Goal: Information Seeking & Learning: Find specific page/section

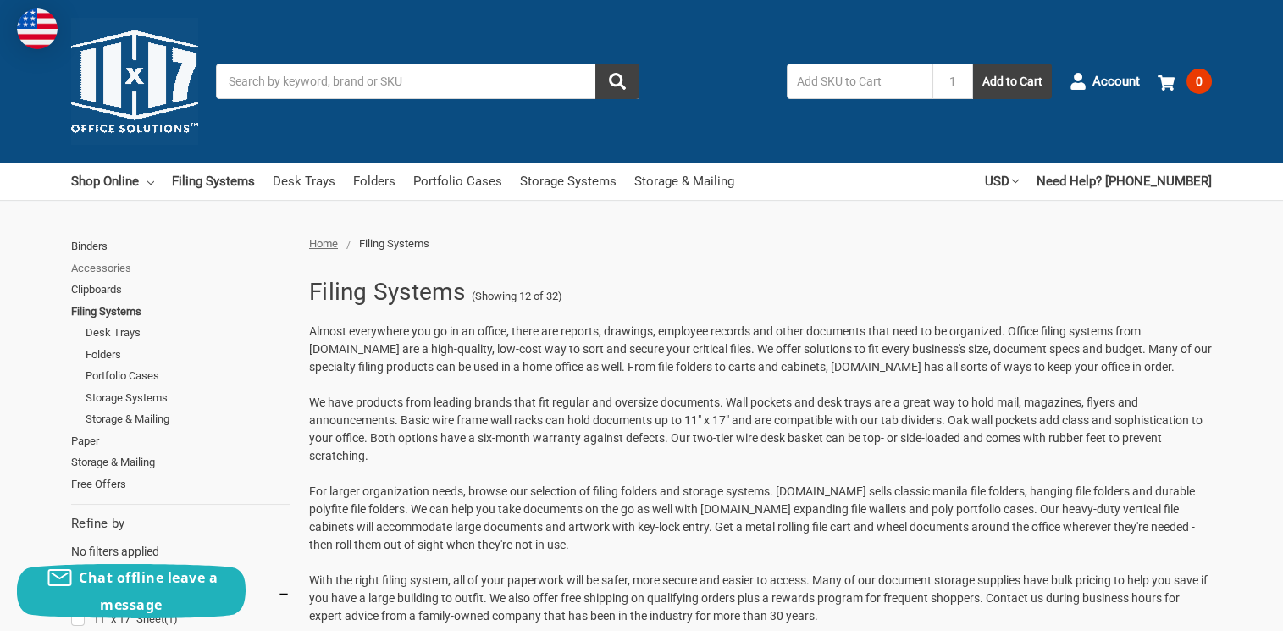
click at [99, 262] on link "Accessories" at bounding box center [180, 268] width 219 height 22
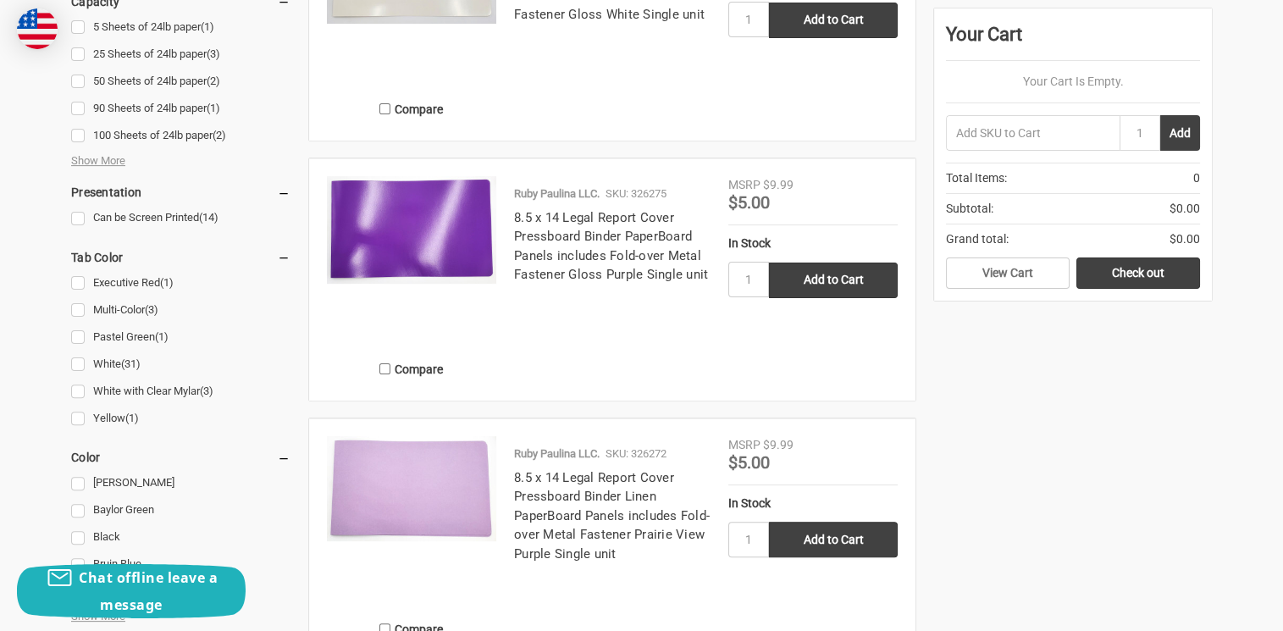
scroll to position [1693, 0]
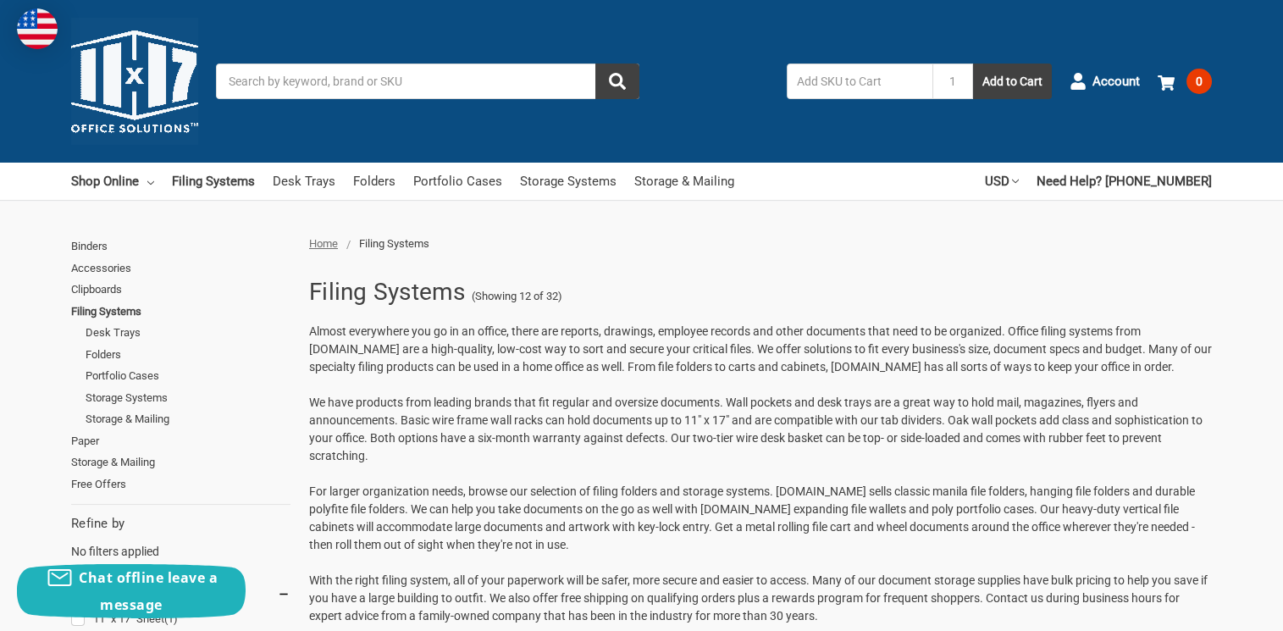
click at [284, 85] on input "Search" at bounding box center [427, 81] width 423 height 36
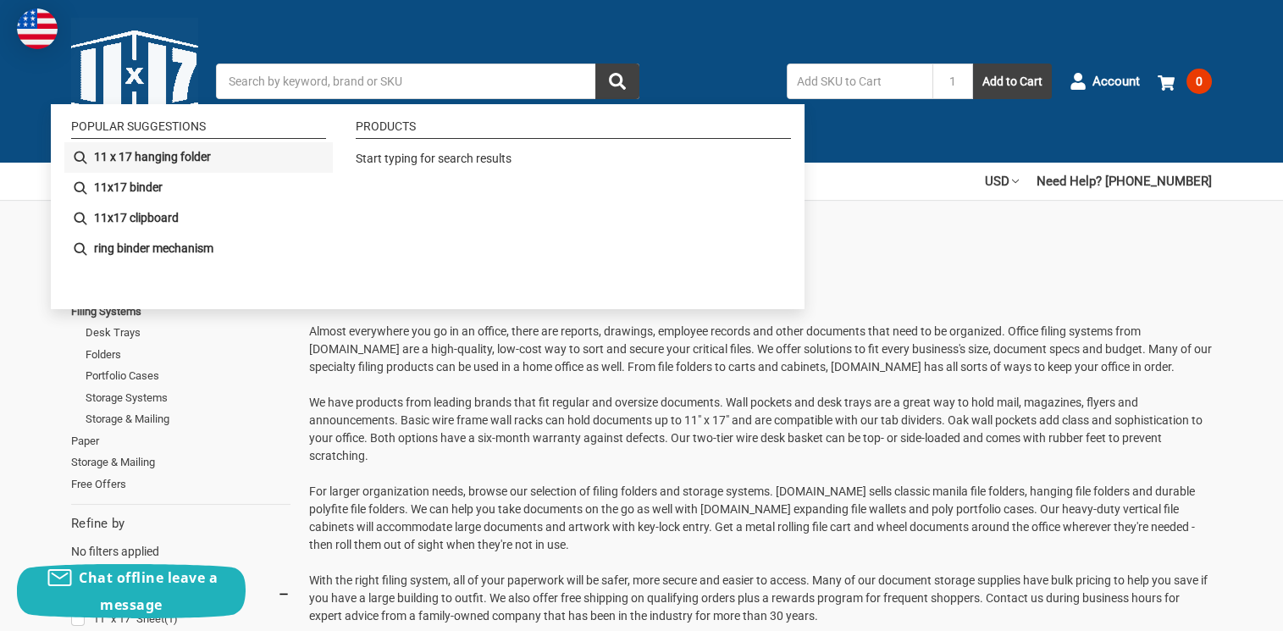
click at [205, 157] on b "11 x 17 hanging folder" at bounding box center [152, 157] width 117 height 18
type input "11 x 17 hanging folder"
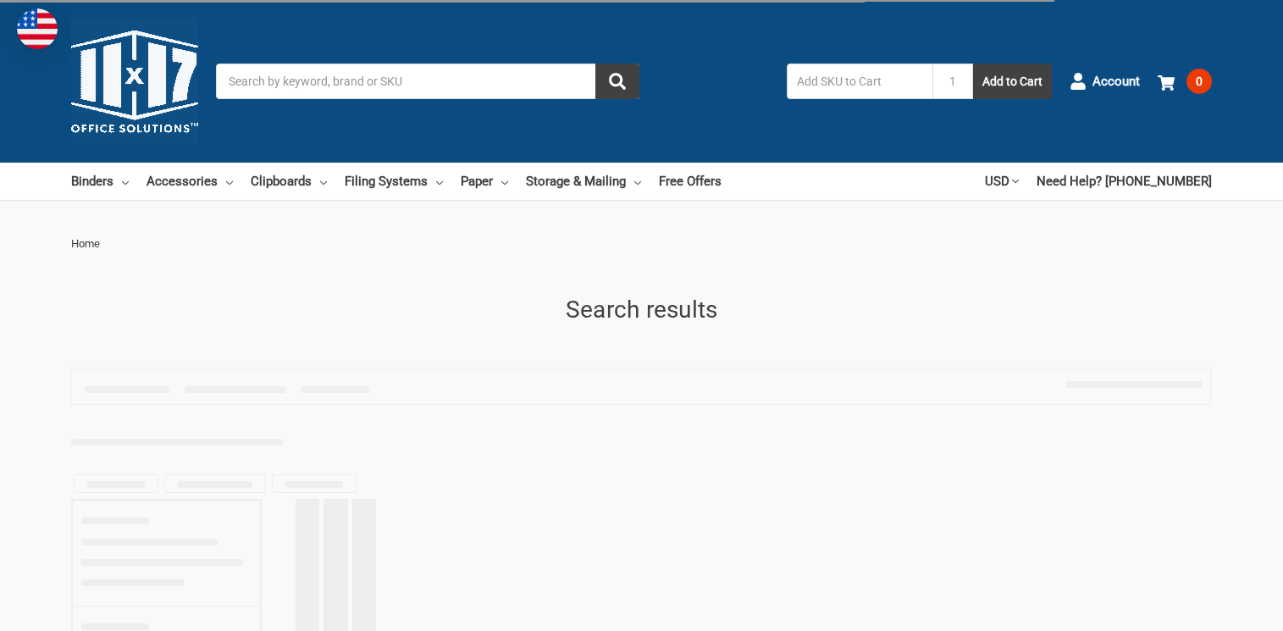
type input "11 x 17 hanging folder"
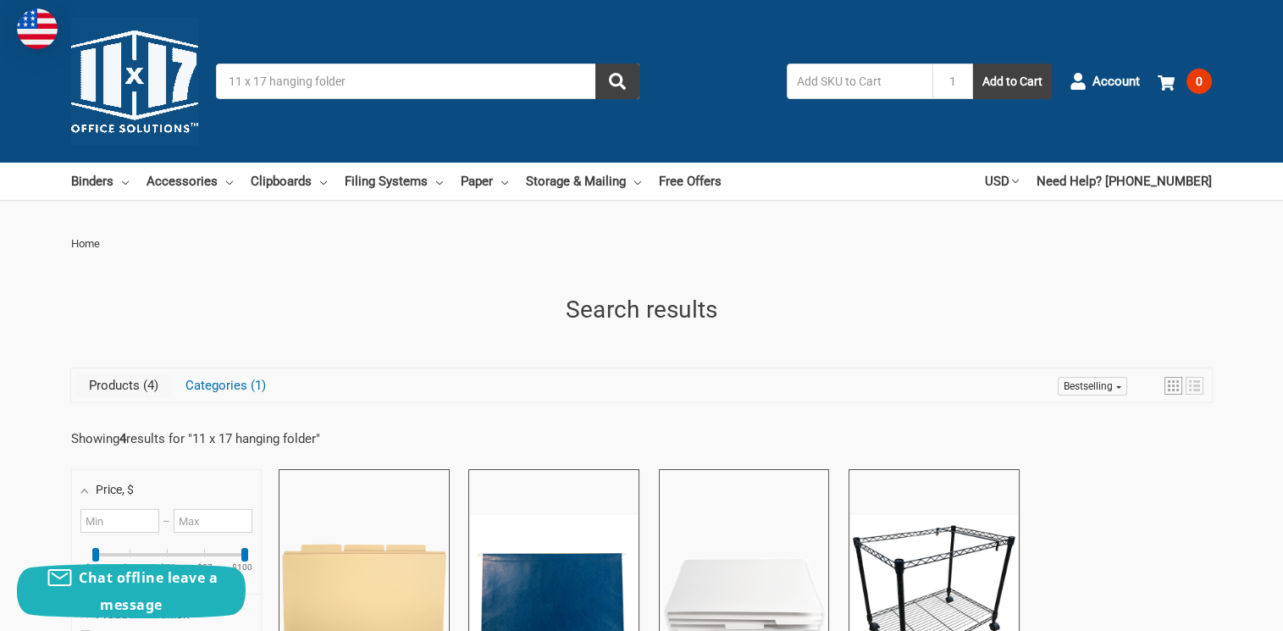
click at [119, 87] on img at bounding box center [134, 81] width 127 height 127
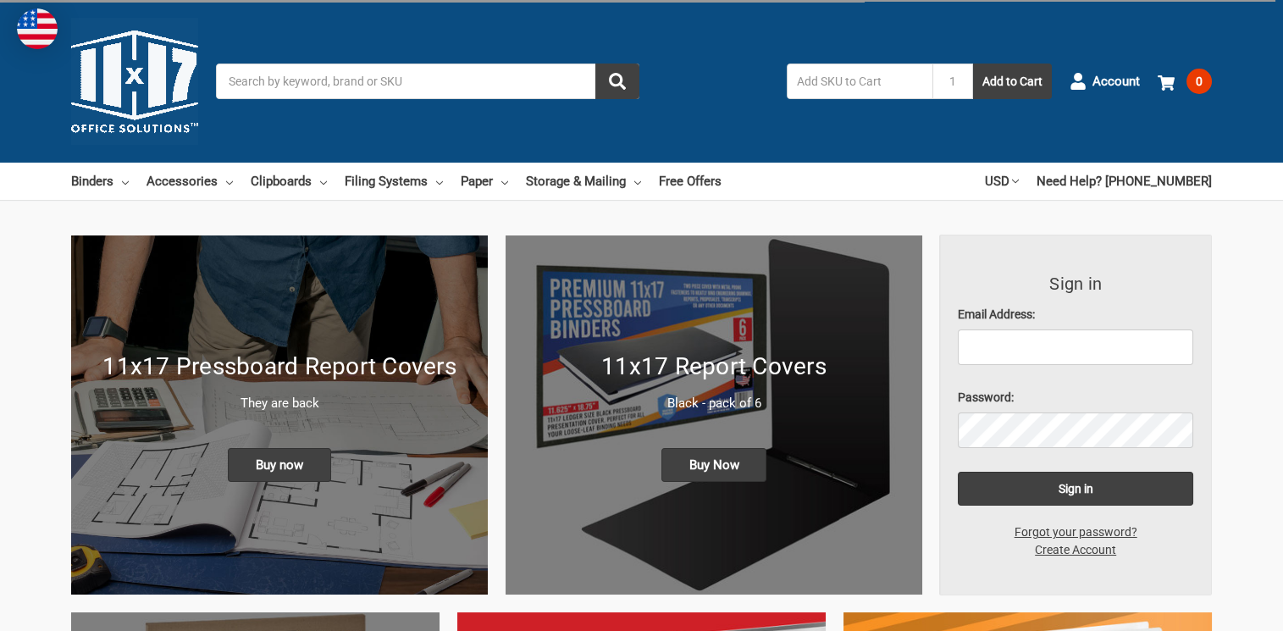
click at [269, 79] on input "Search" at bounding box center [427, 81] width 423 height 36
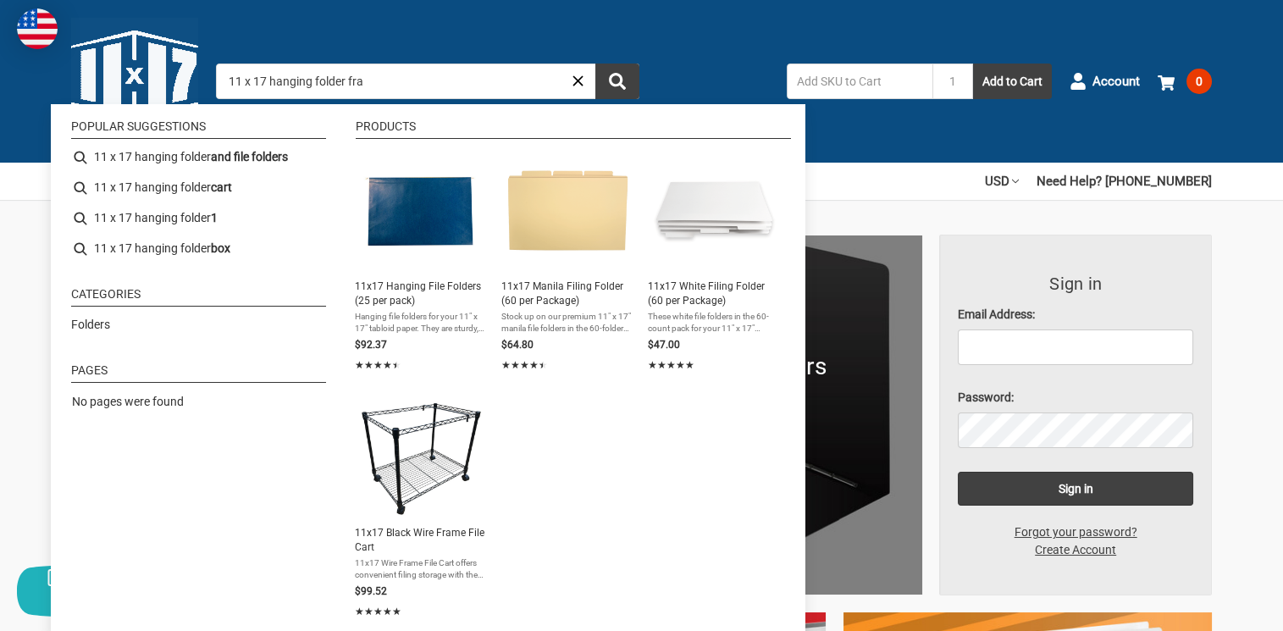
type input "11 x 17 hanging folder fram"
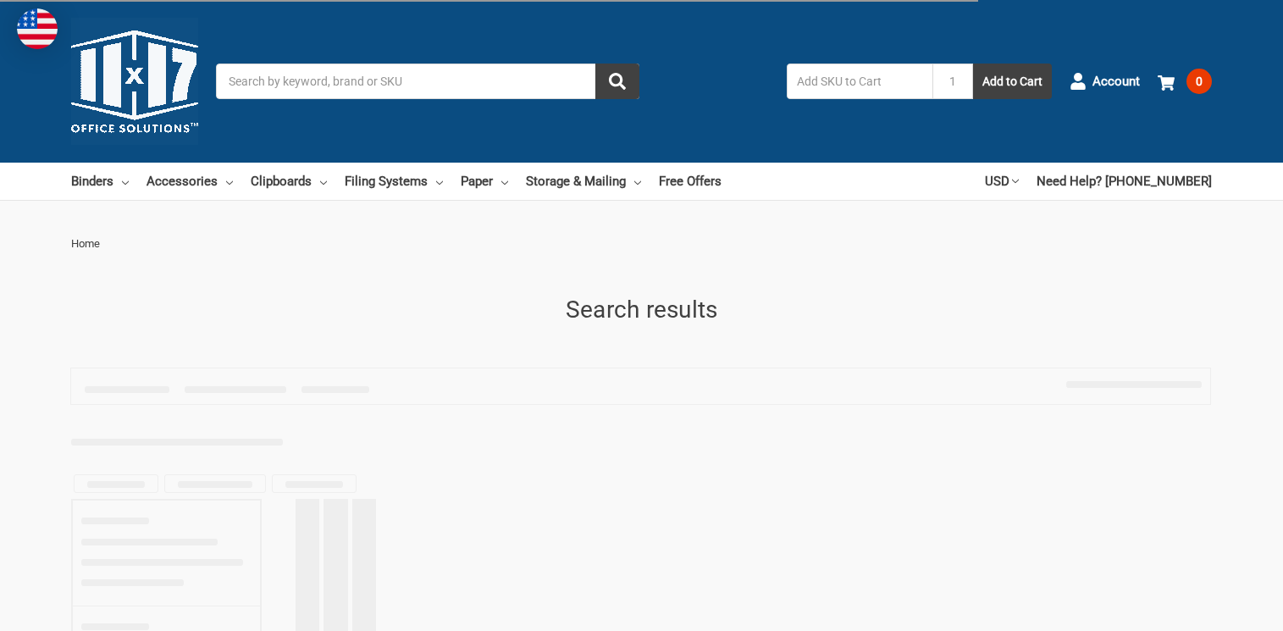
type input "11 x 17 hanging folder fram"
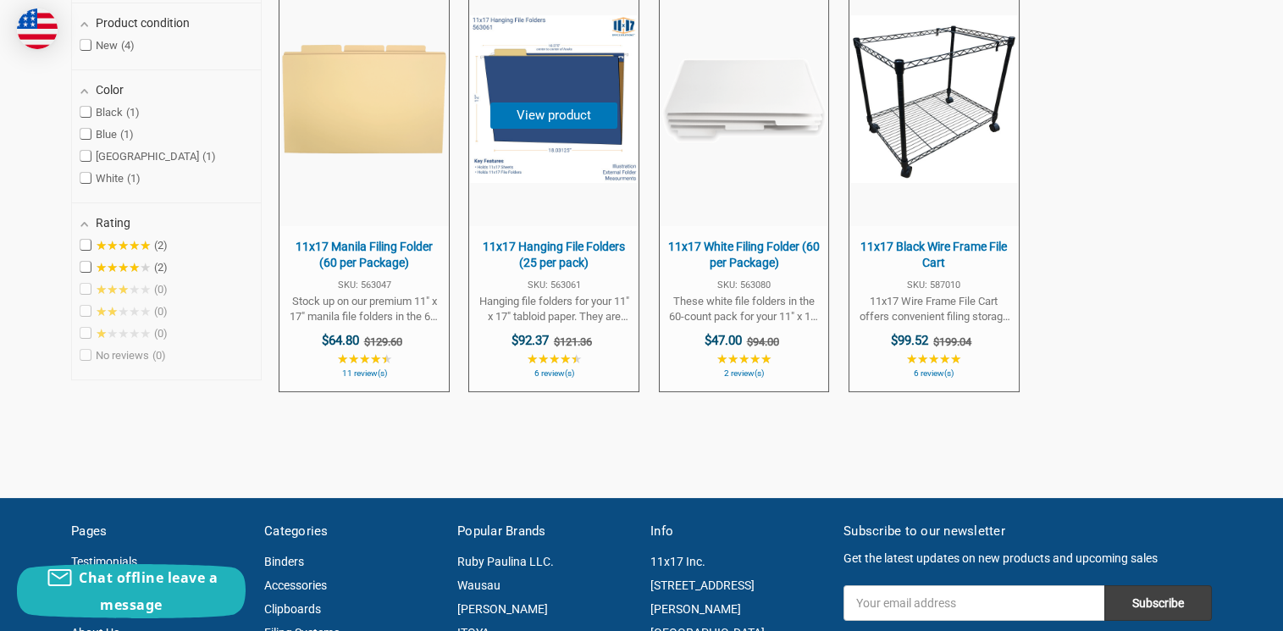
scroll to position [593, 0]
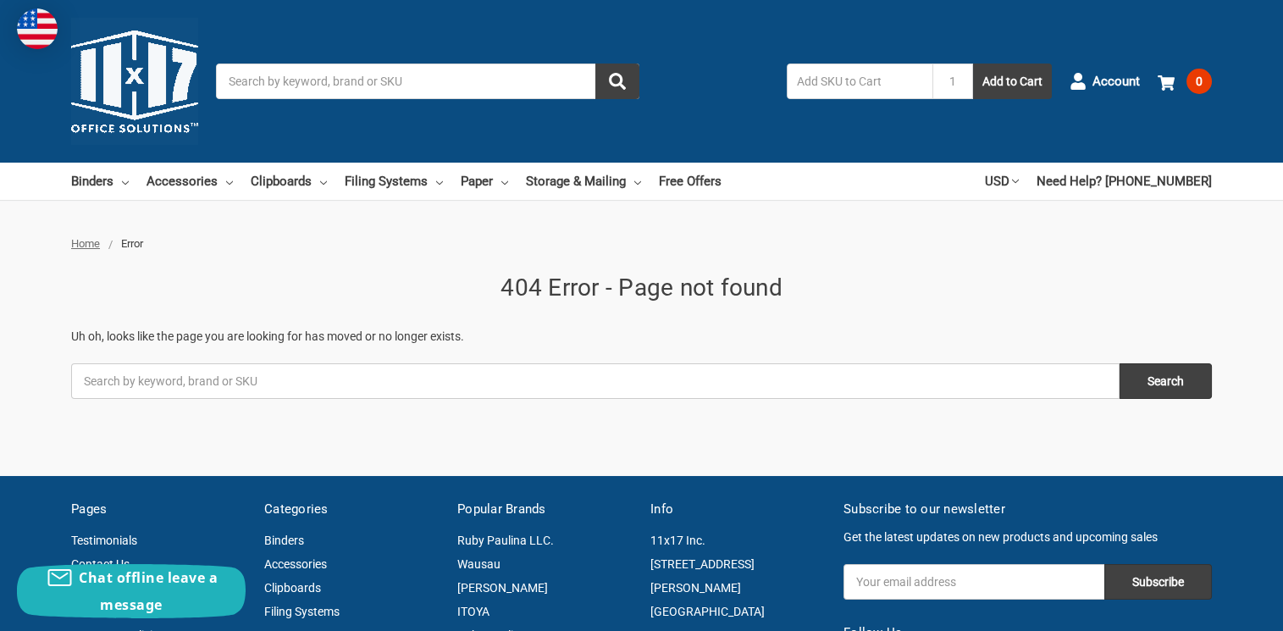
click at [295, 78] on input "Search" at bounding box center [427, 81] width 423 height 36
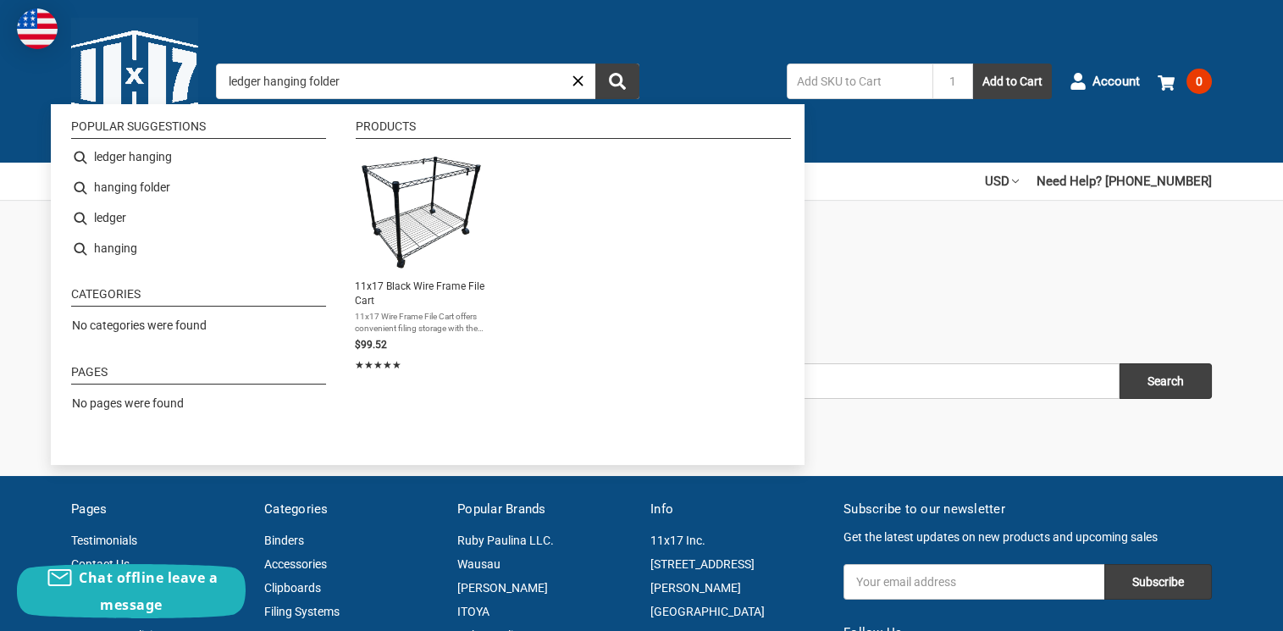
type input "ledger hanging folders"
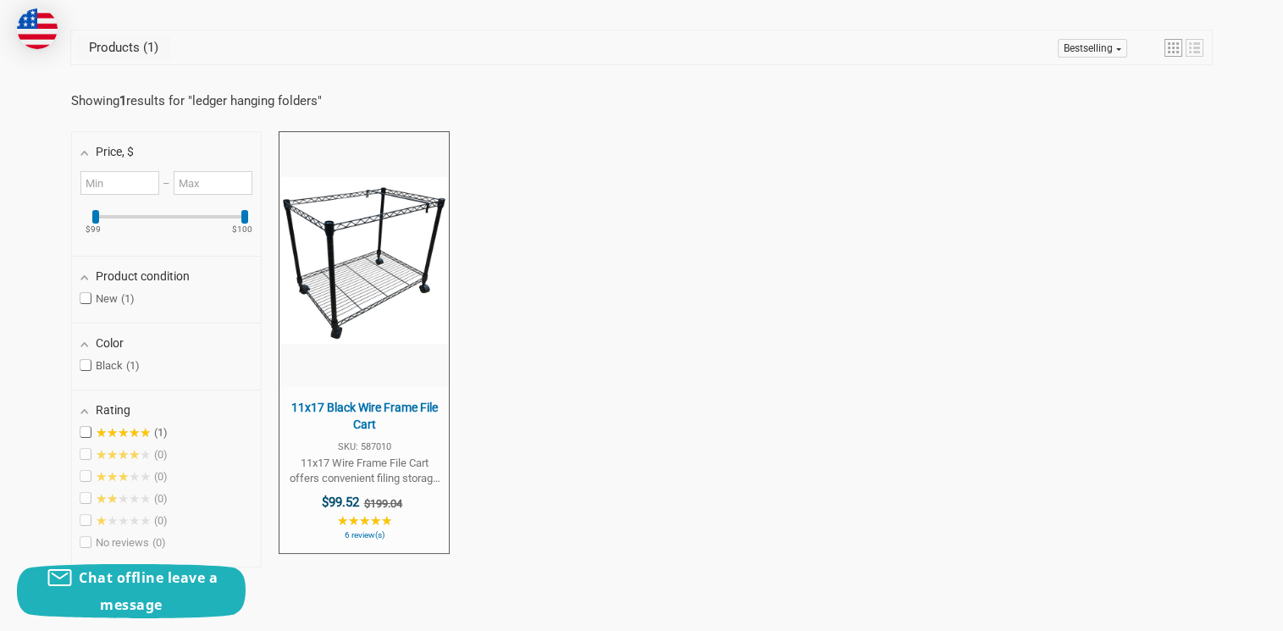
scroll to position [339, 0]
